Goal: Task Accomplishment & Management: Use online tool/utility

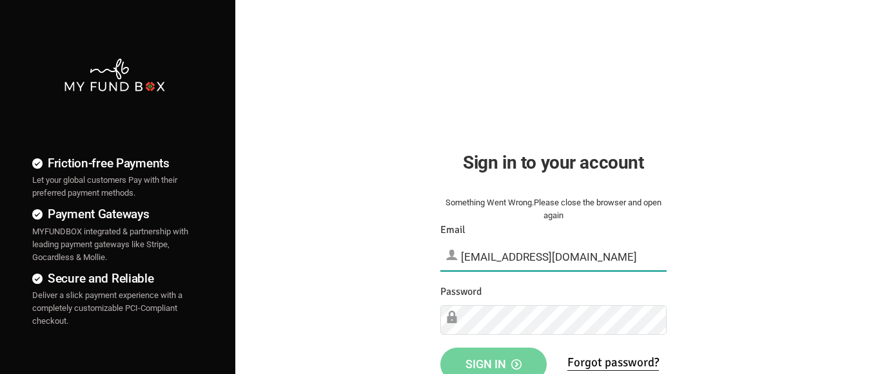
type input "[EMAIL_ADDRESS][DOMAIN_NAME]"
click at [493, 360] on span "Sign in" at bounding box center [493, 365] width 56 height 14
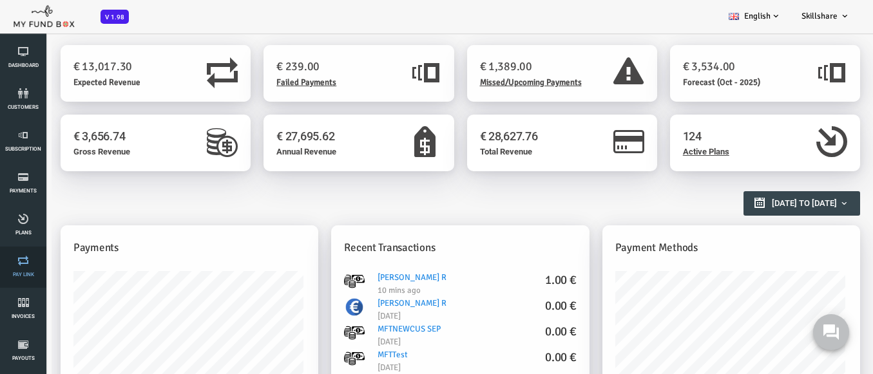
click at [23, 267] on link "Pay Link" at bounding box center [23, 267] width 39 height 41
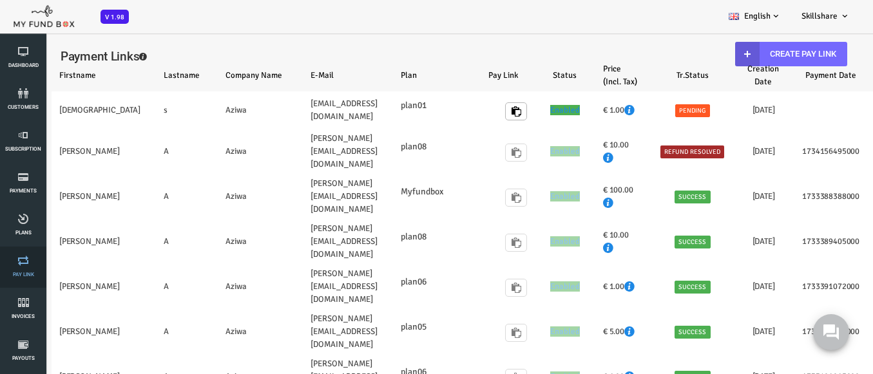
select select "100"
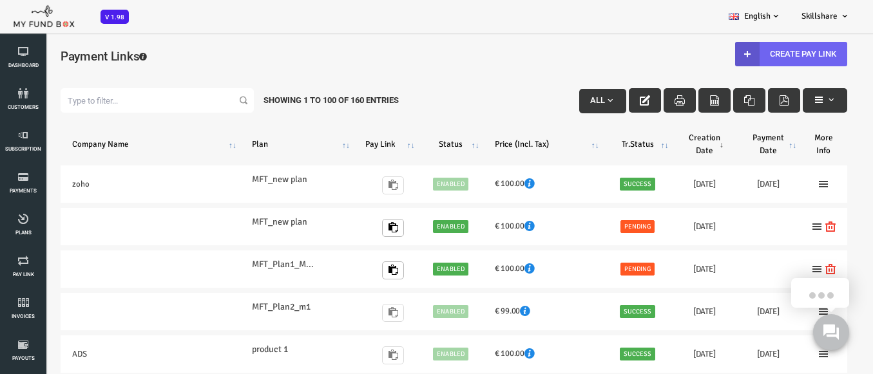
click at [748, 53] on link "Create Pay Link" at bounding box center [756, 54] width 112 height 24
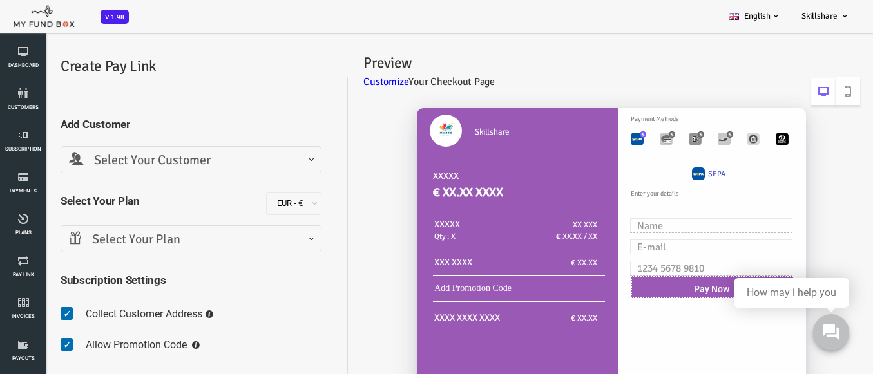
click at [154, 160] on span "Select Your Customer" at bounding box center [156, 161] width 244 height 20
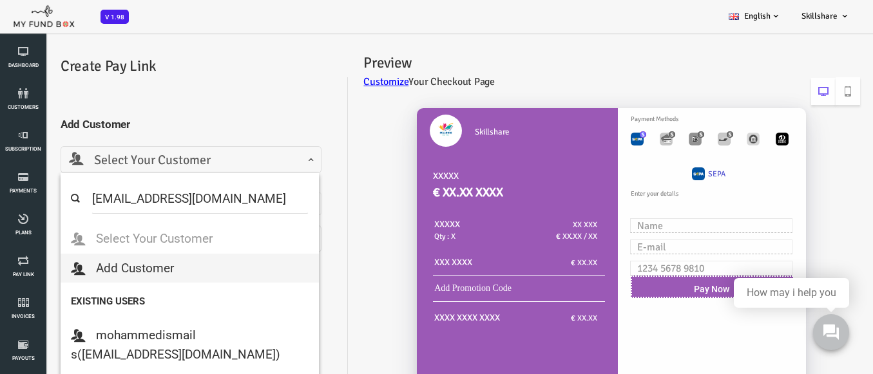
select select "MFT_Email5@gmail.com"
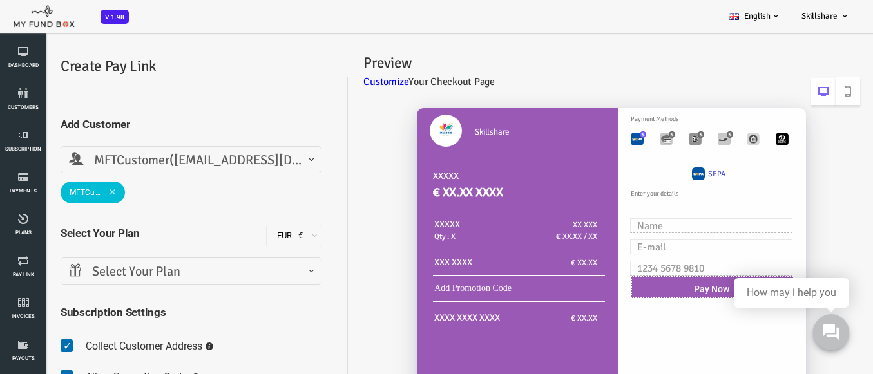
click at [154, 271] on span "Select Your Plan" at bounding box center [156, 272] width 244 height 20
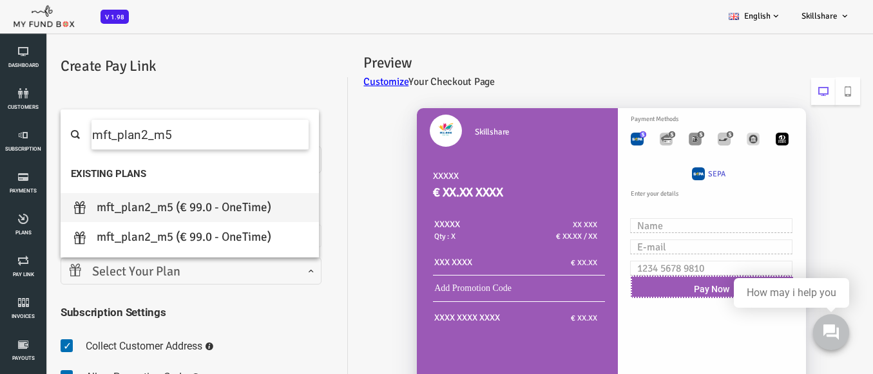
type input "mft_plan2_m5"
type input "1"
select select "MFT_Plan2_m5"
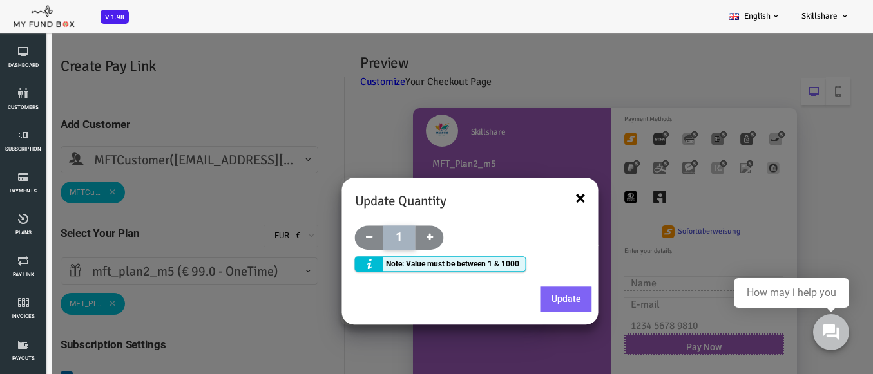
click at [547, 197] on button "×" at bounding box center [546, 198] width 10 height 19
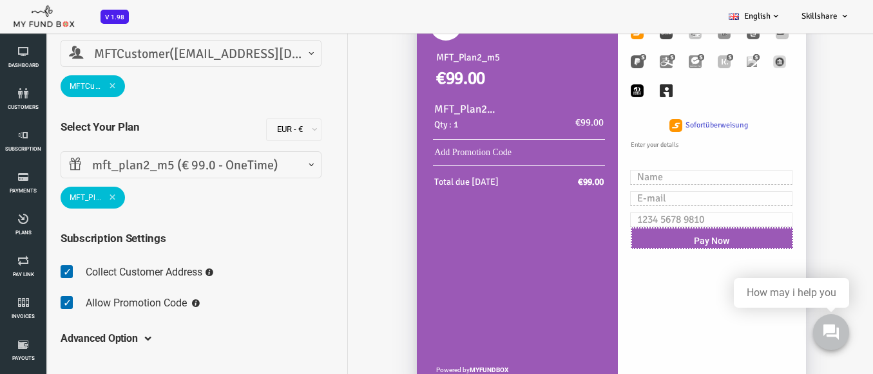
scroll to position [129, 0]
